Goal: Task Accomplishment & Management: Use online tool/utility

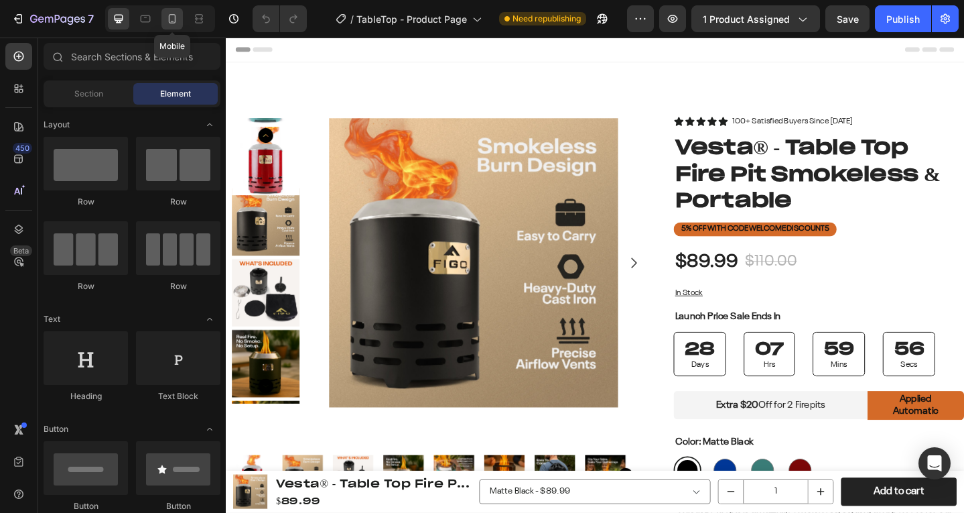
click at [175, 15] on icon at bounding box center [172, 18] width 7 height 9
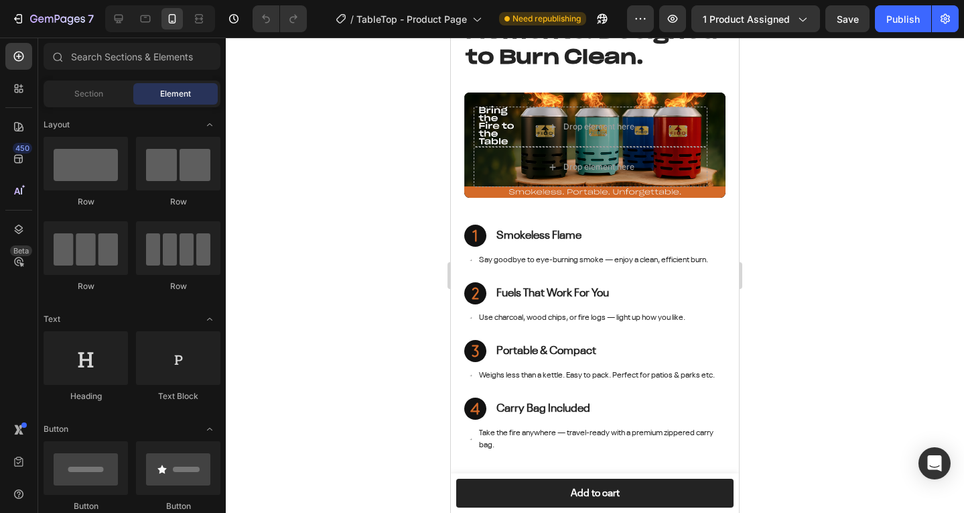
scroll to position [2206, 0]
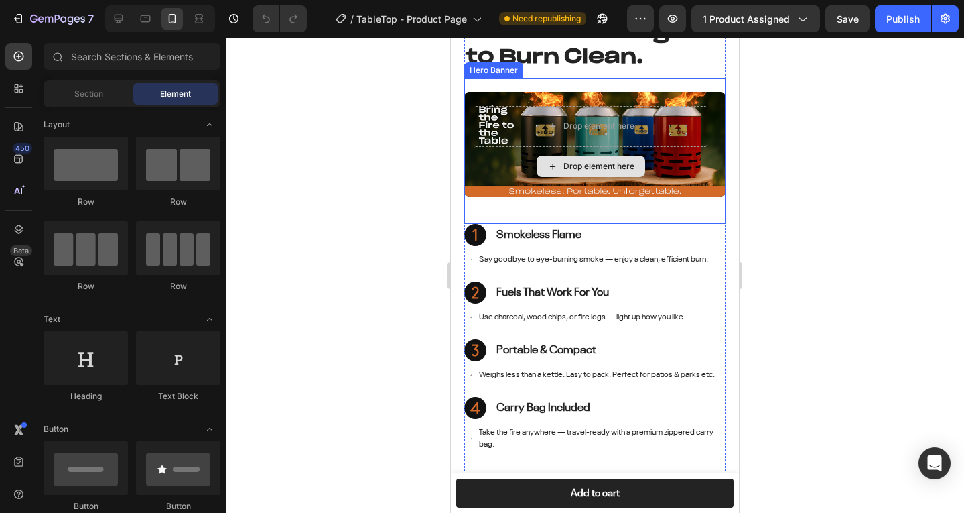
click at [541, 186] on div "Drop element here" at bounding box center [591, 166] width 234 height 40
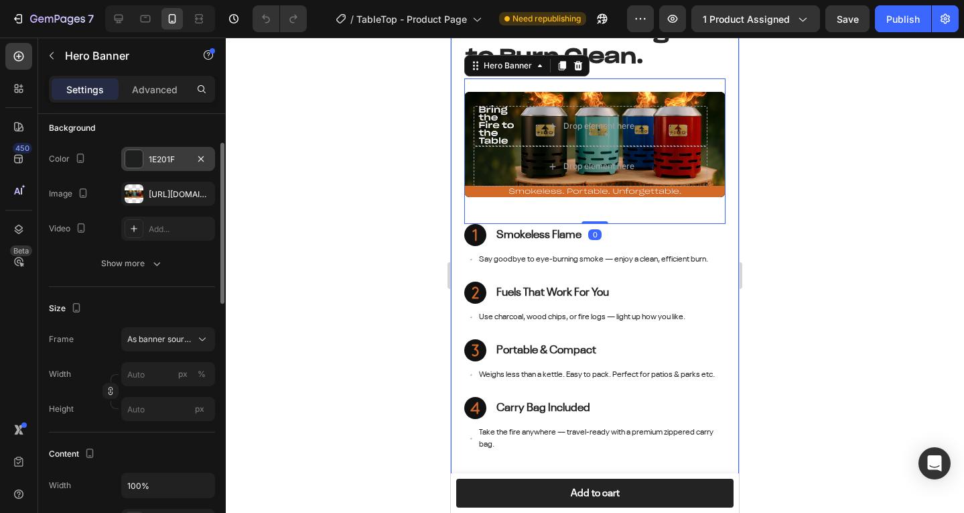
scroll to position [108, 0]
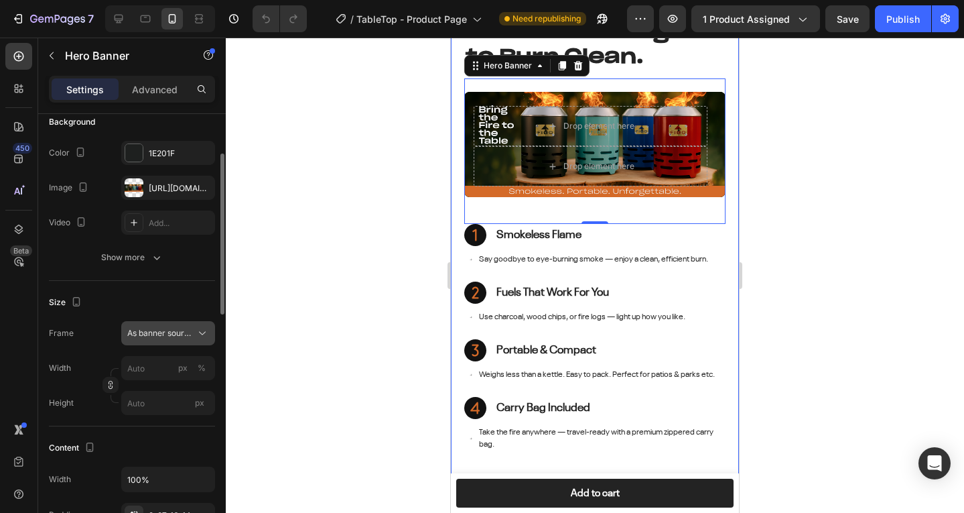
click at [142, 323] on button "As banner source" at bounding box center [168, 333] width 94 height 24
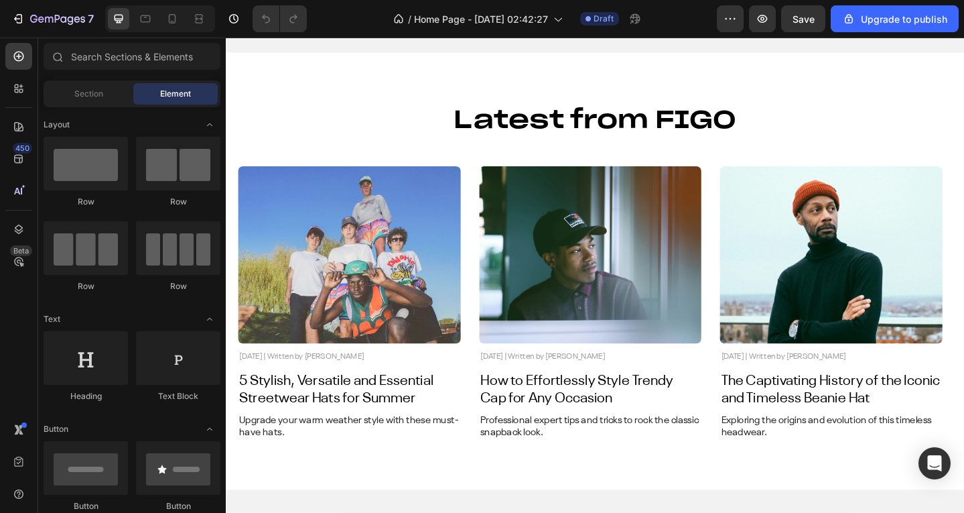
scroll to position [4929, 0]
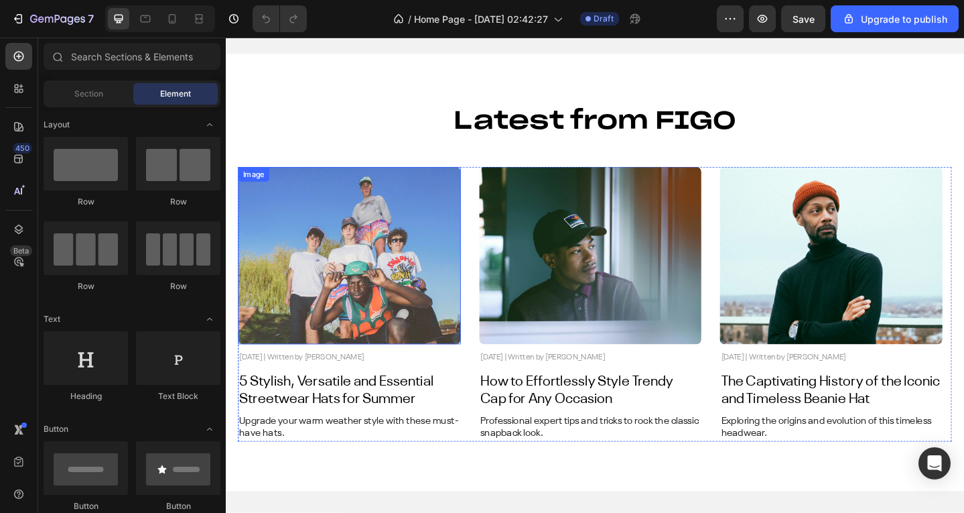
click at [423, 235] on img at bounding box center [360, 275] width 243 height 193
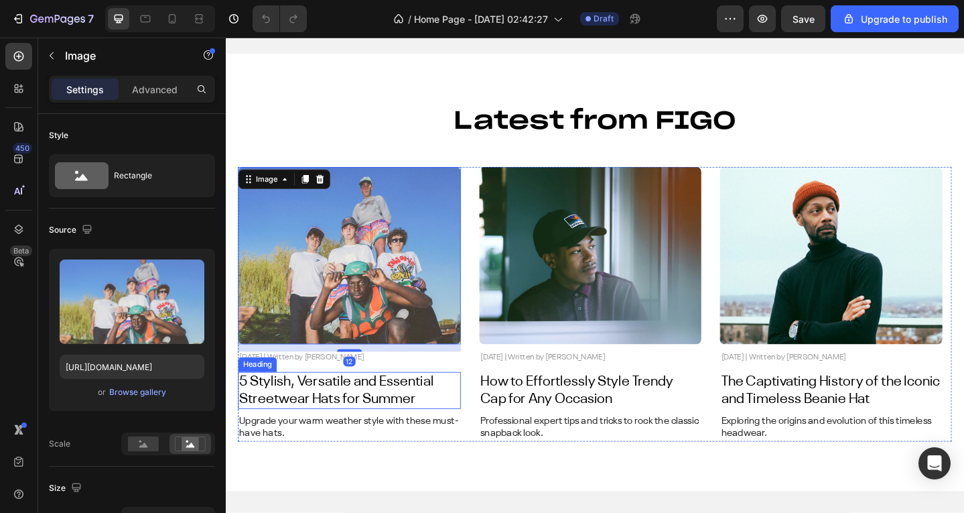
click at [308, 427] on h2 "5 Stylish, Versatile and Essential Streetwear Hats for Summer" at bounding box center [360, 422] width 243 height 40
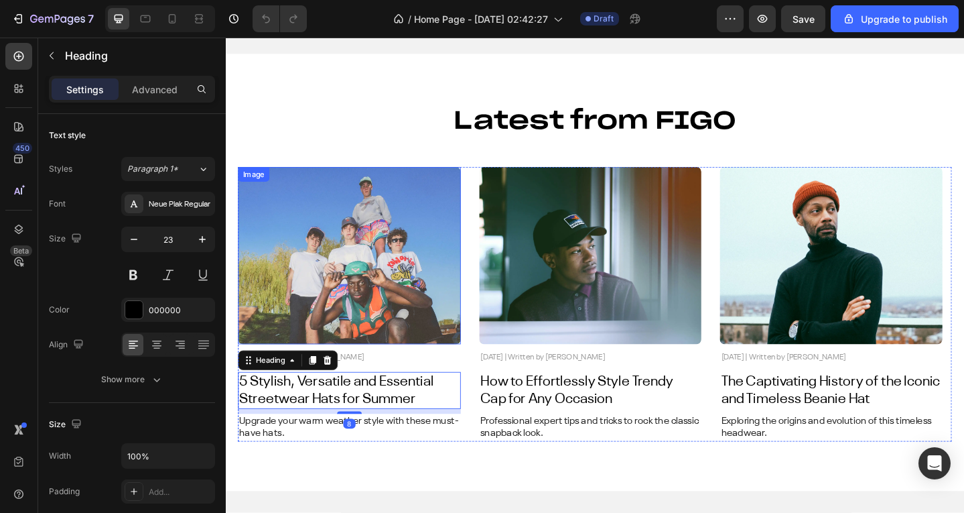
click at [326, 248] on img at bounding box center [360, 275] width 243 height 193
